Goal: Information Seeking & Learning: Learn about a topic

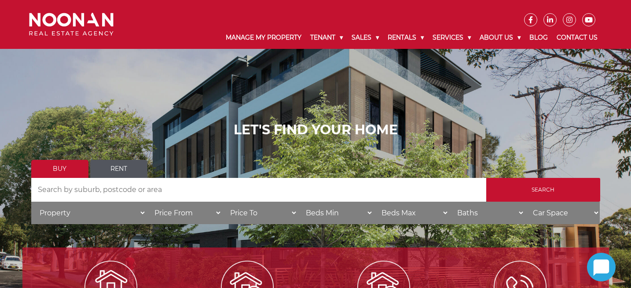
click at [120, 165] on link "Rent" at bounding box center [118, 169] width 57 height 18
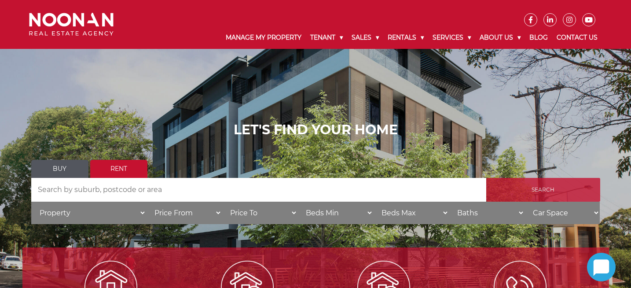
click at [533, 188] on input "Search" at bounding box center [544, 190] width 114 height 24
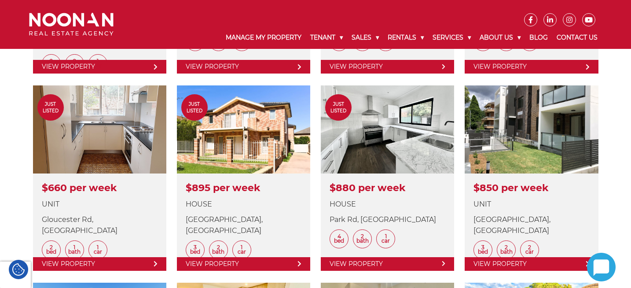
scroll to position [627, 0]
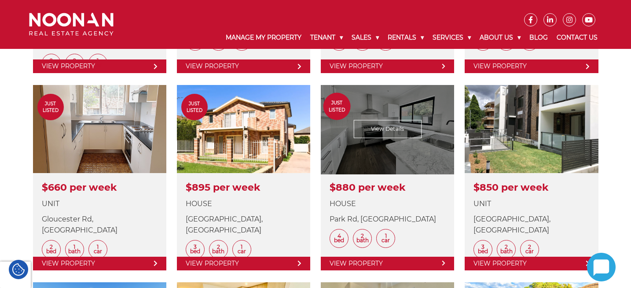
click at [391, 122] on link at bounding box center [387, 177] width 133 height 185
click at [392, 144] on link at bounding box center [387, 177] width 133 height 185
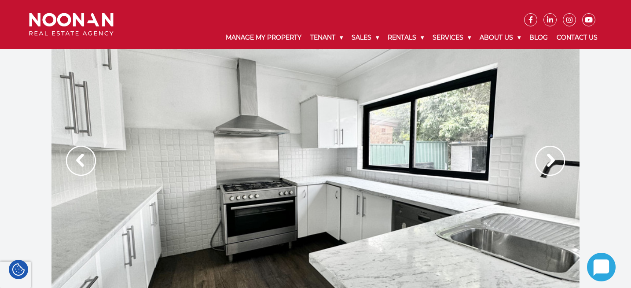
click at [555, 162] on img at bounding box center [550, 161] width 30 height 30
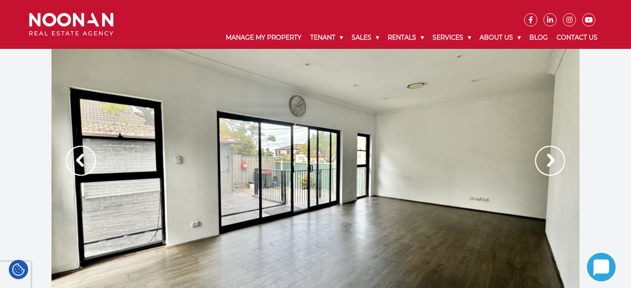
click at [555, 162] on img at bounding box center [550, 161] width 30 height 30
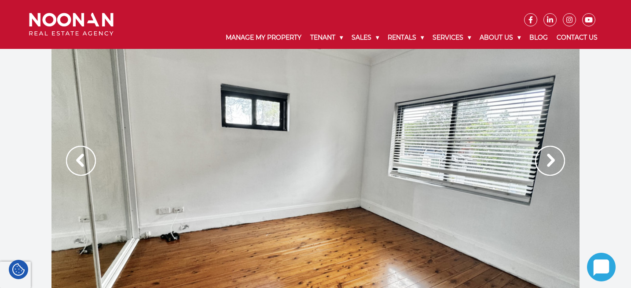
click at [555, 162] on img at bounding box center [550, 161] width 30 height 30
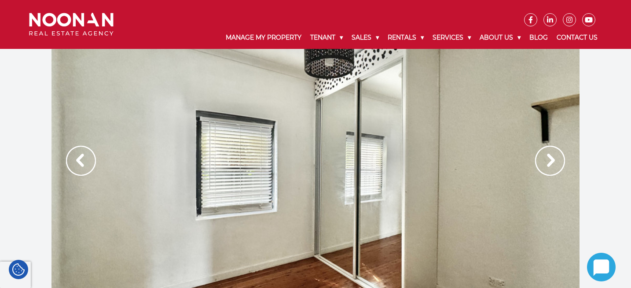
click at [555, 162] on img at bounding box center [550, 161] width 30 height 30
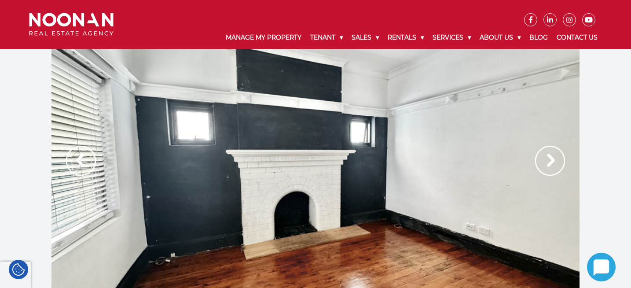
click at [555, 162] on img at bounding box center [550, 161] width 30 height 30
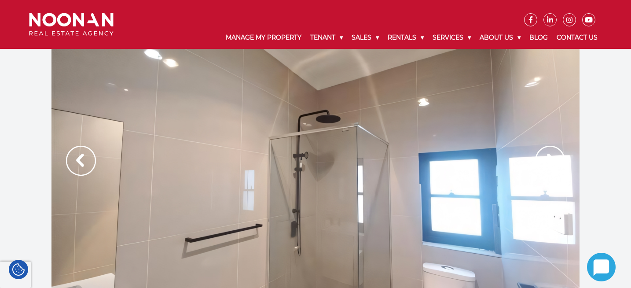
click at [555, 162] on img at bounding box center [550, 161] width 30 height 30
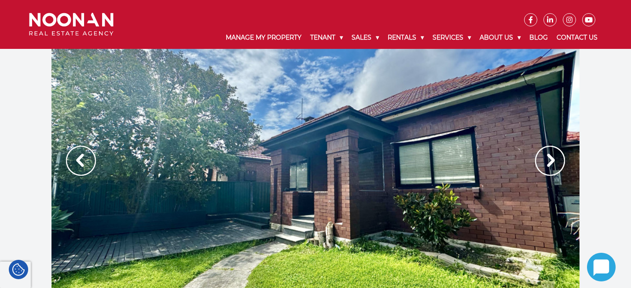
click at [555, 162] on img at bounding box center [550, 161] width 30 height 30
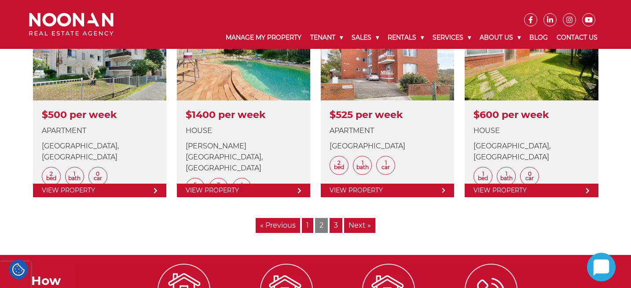
scroll to position [1105, 0]
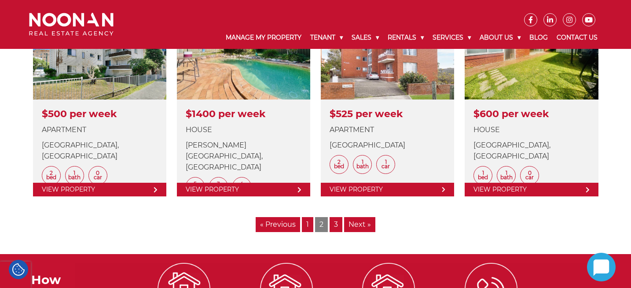
click at [337, 224] on link "3" at bounding box center [336, 224] width 13 height 15
